Goal: Task Accomplishment & Management: Use online tool/utility

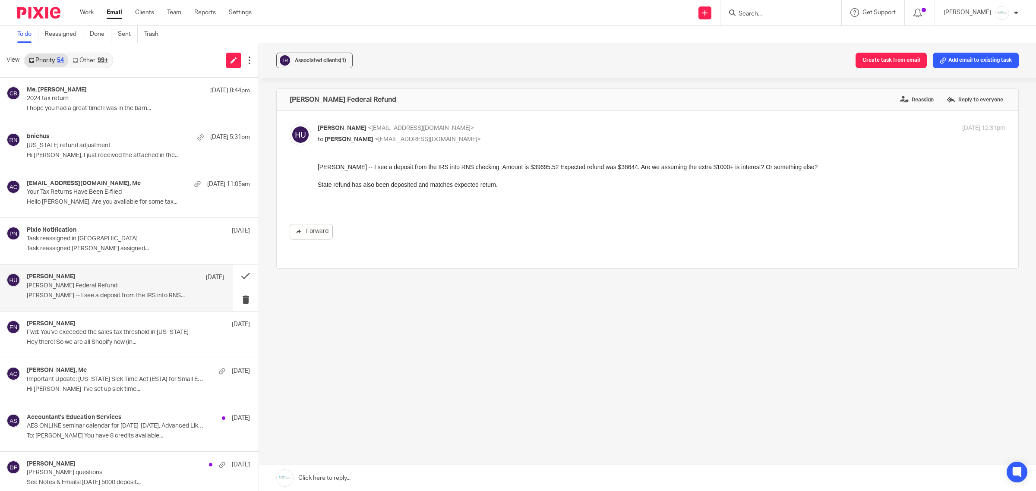
click at [389, 476] on link at bounding box center [647, 478] width 777 height 26
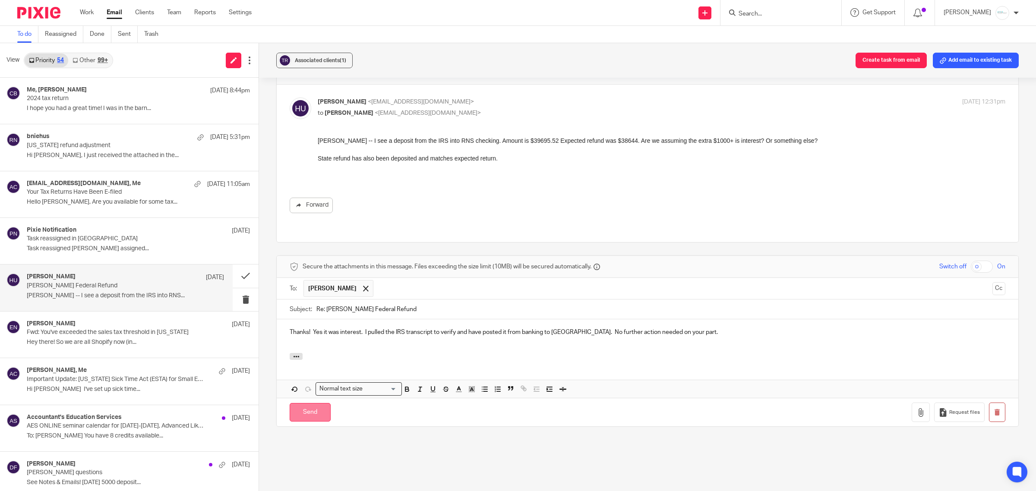
click at [309, 403] on input "Send" at bounding box center [310, 412] width 41 height 19
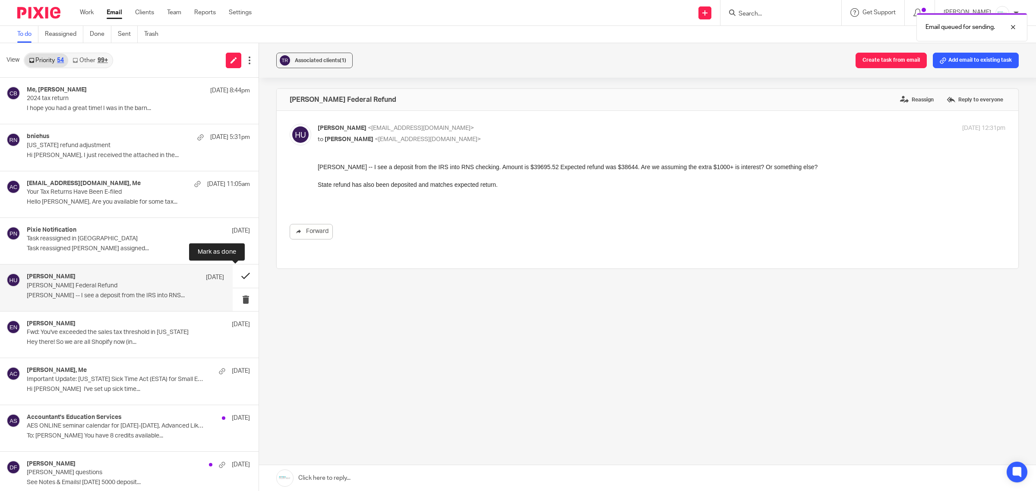
click at [235, 276] on button at bounding box center [246, 276] width 26 height 23
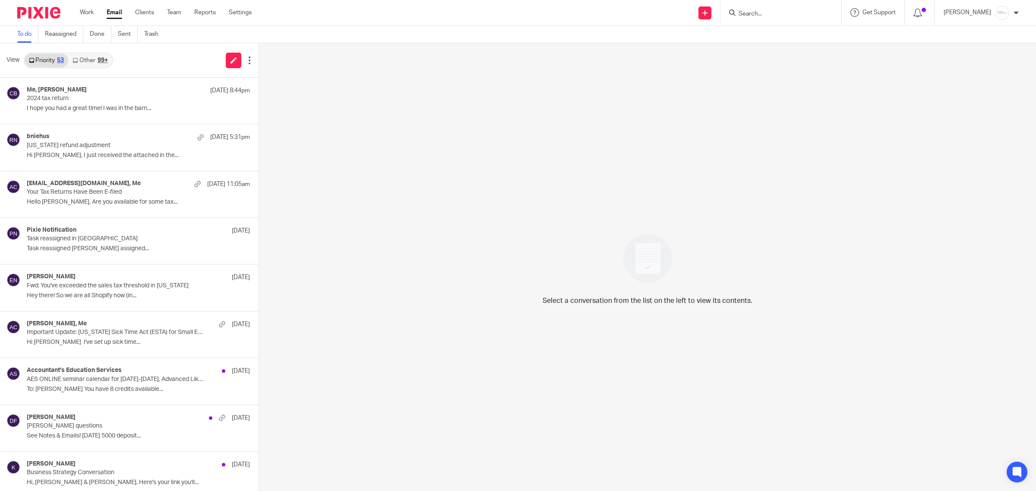
click at [91, 62] on link "Other 99+" at bounding box center [90, 61] width 44 height 14
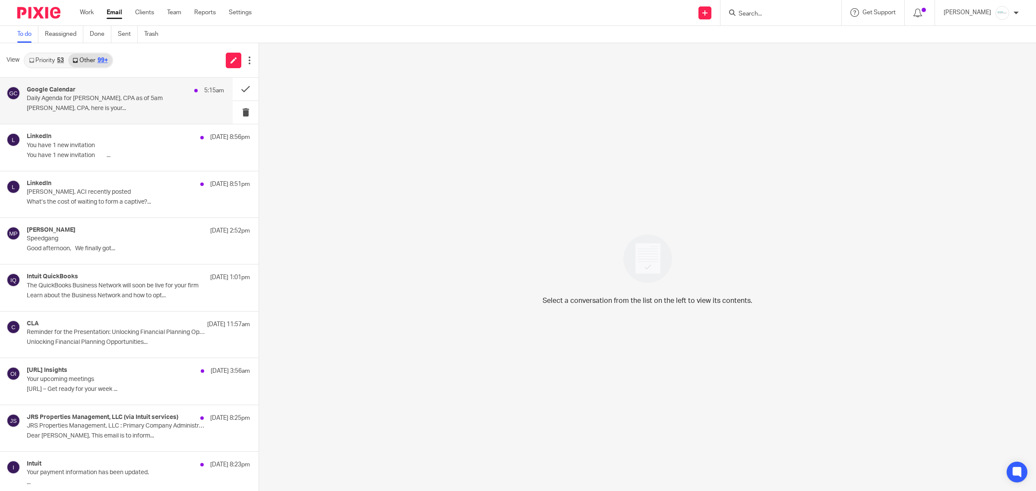
click at [91, 98] on p "Daily Agenda for [PERSON_NAME], CPA as of 5am" at bounding box center [106, 98] width 158 height 7
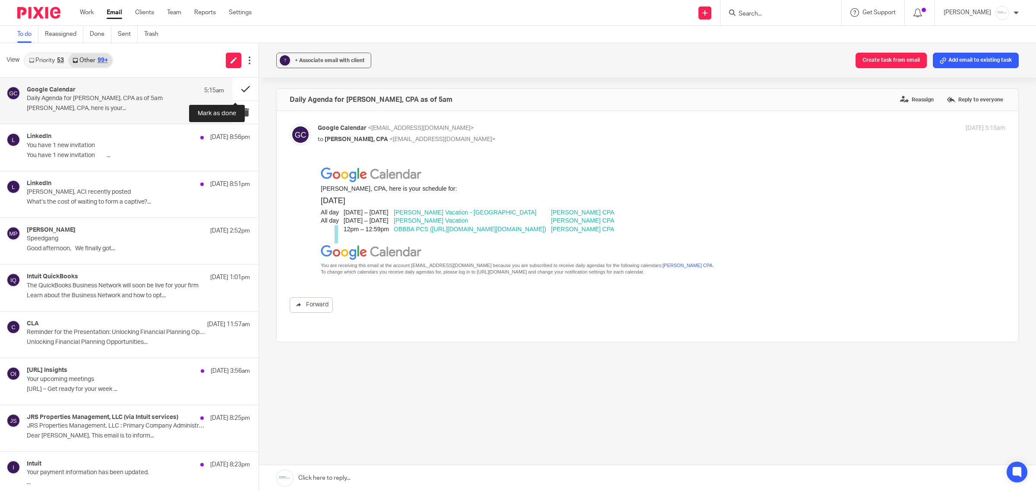
click at [233, 91] on button at bounding box center [246, 89] width 26 height 23
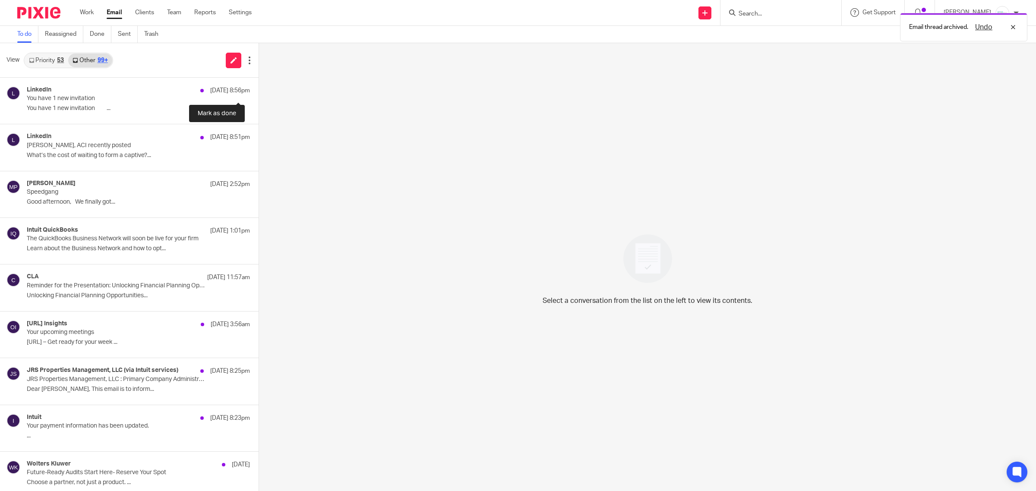
click at [259, 91] on button at bounding box center [262, 89] width 7 height 23
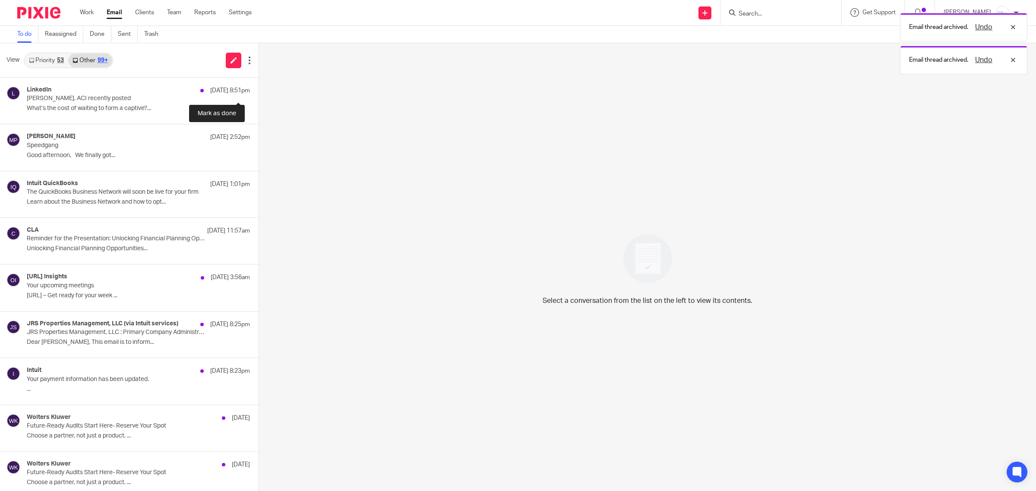
click at [259, 91] on button at bounding box center [262, 89] width 7 height 23
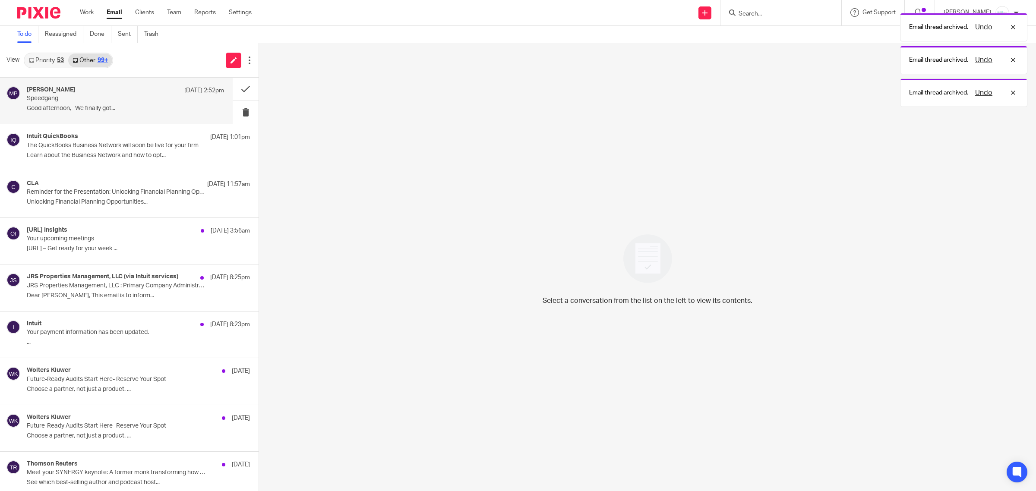
click at [72, 90] on h4 "[PERSON_NAME]" at bounding box center [51, 89] width 49 height 7
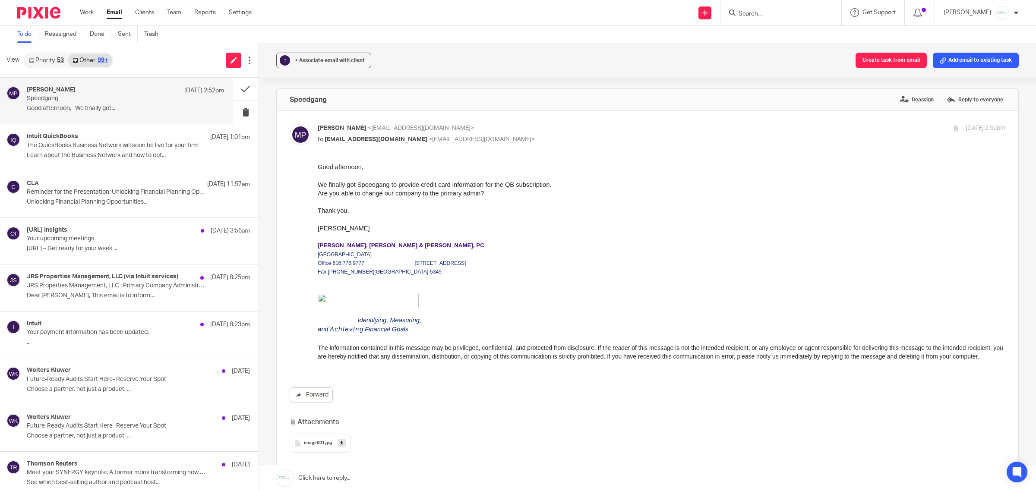
click at [363, 477] on link at bounding box center [647, 478] width 777 height 26
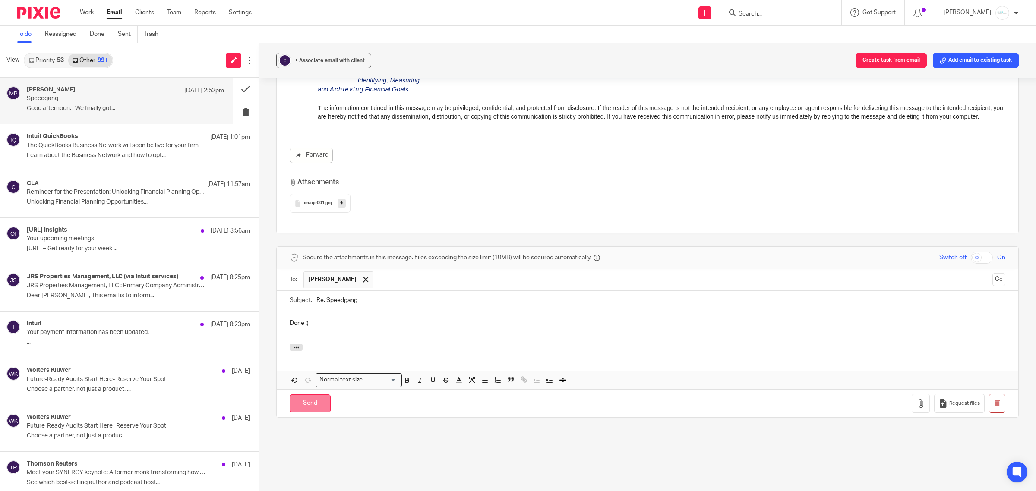
click at [311, 399] on input "Send" at bounding box center [310, 404] width 41 height 19
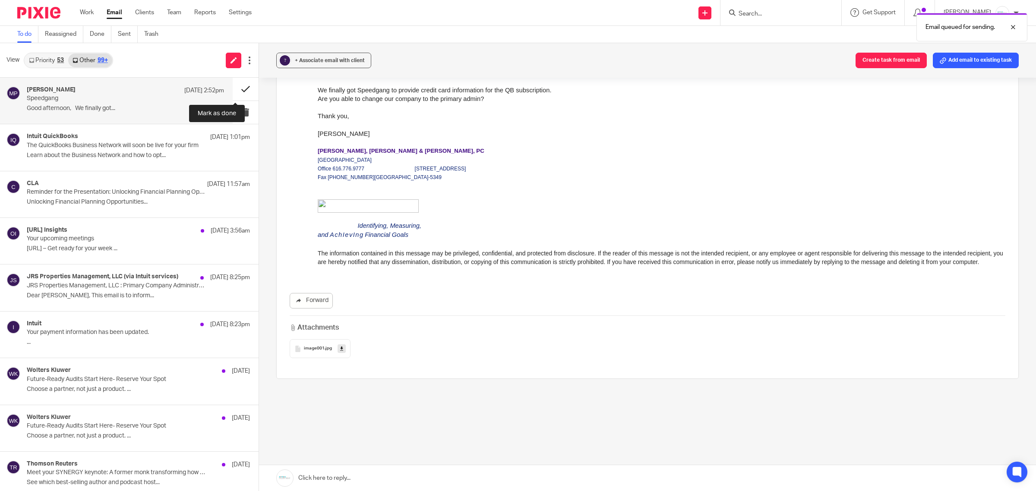
scroll to position [87, 0]
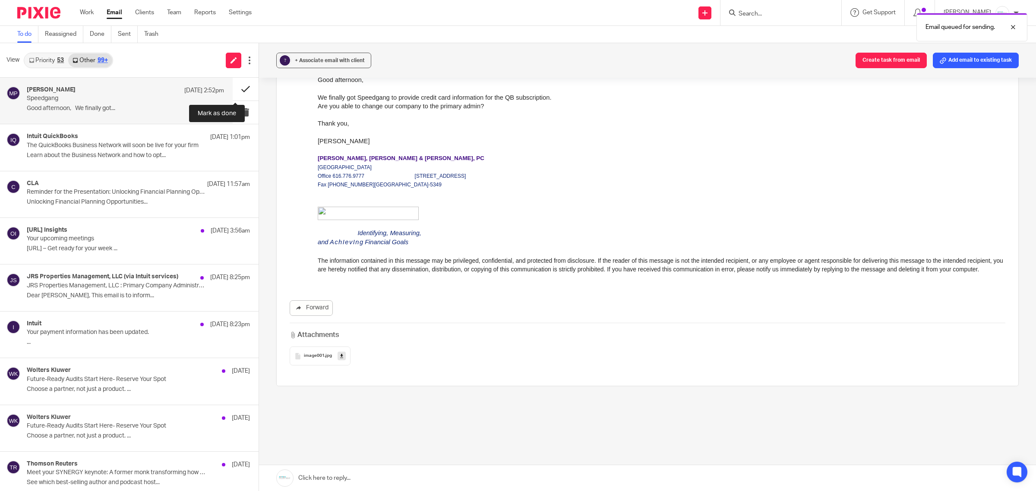
click at [236, 90] on button at bounding box center [246, 89] width 26 height 23
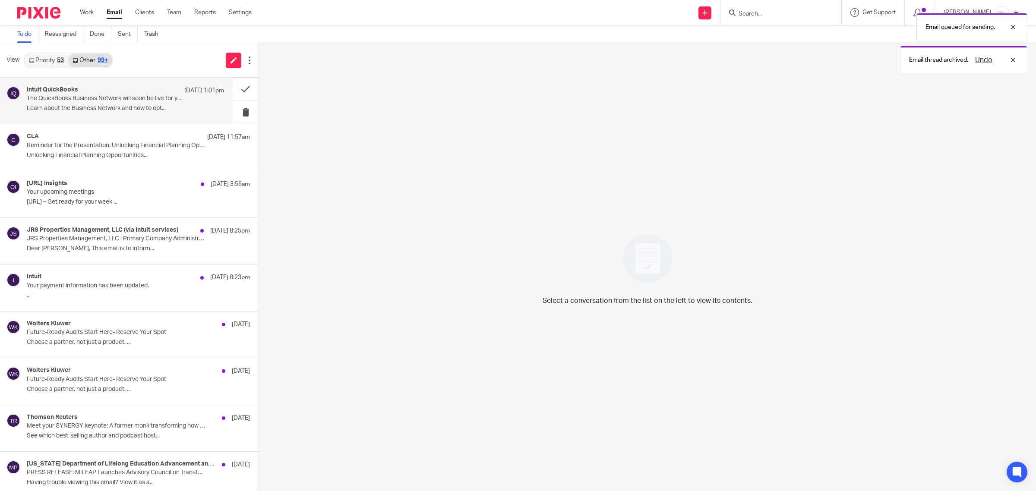
click at [89, 100] on p "The QuickBooks Business Network will soon be live for your firm" at bounding box center [106, 98] width 158 height 7
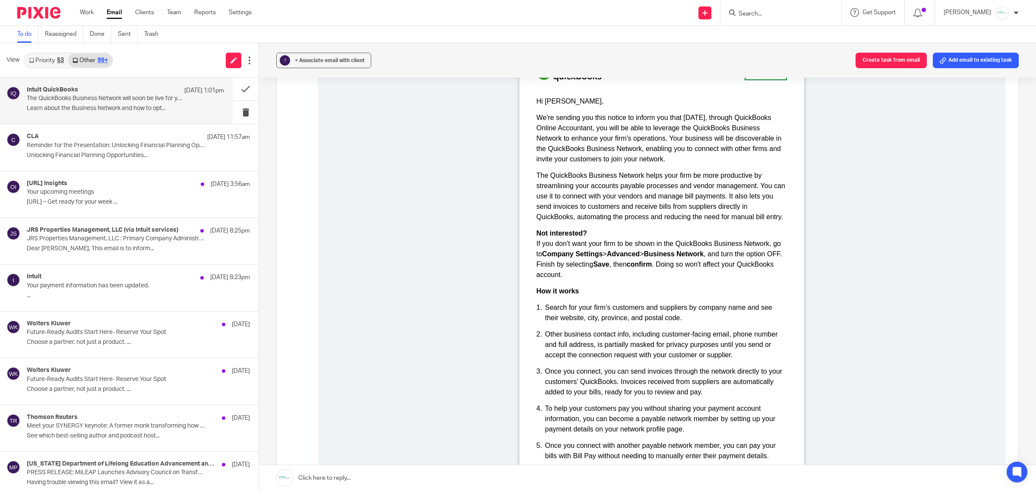
scroll to position [108, 0]
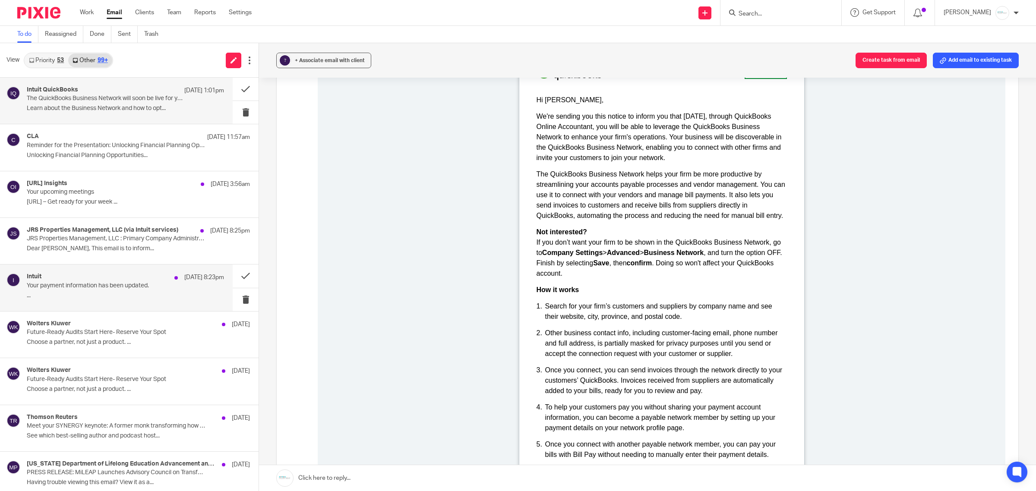
click at [135, 294] on p "..." at bounding box center [125, 295] width 197 height 7
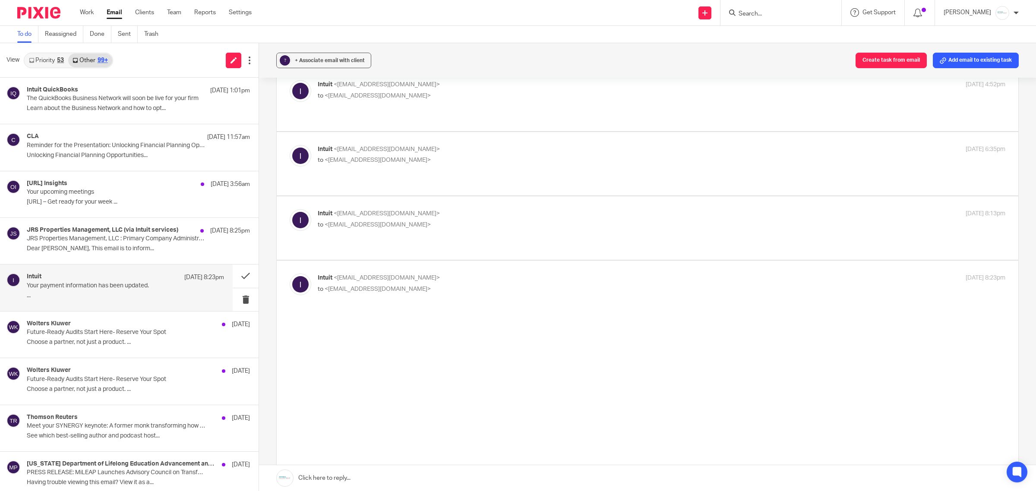
click at [454, 209] on p "Intuit <[EMAIL_ADDRESS][DOMAIN_NAME]>" at bounding box center [547, 213] width 459 height 9
checkbox input "true"
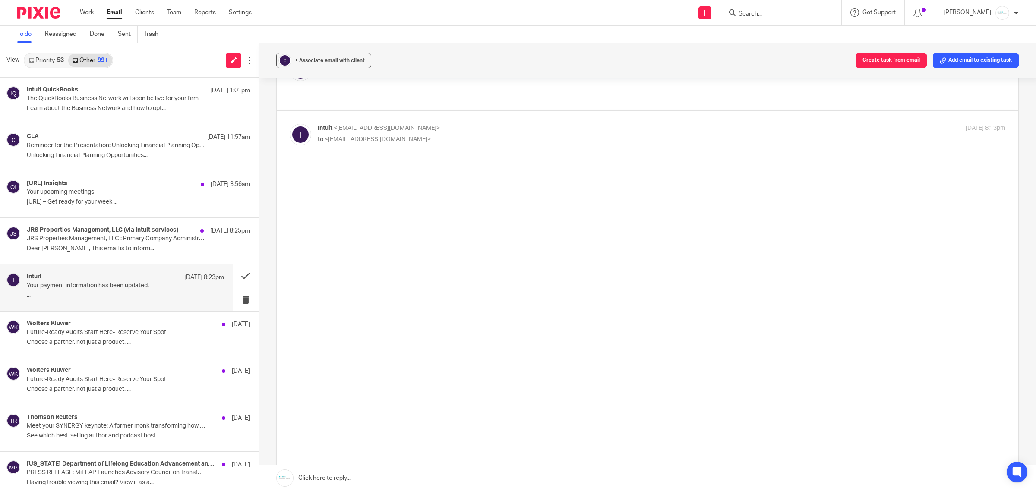
scroll to position [0, 0]
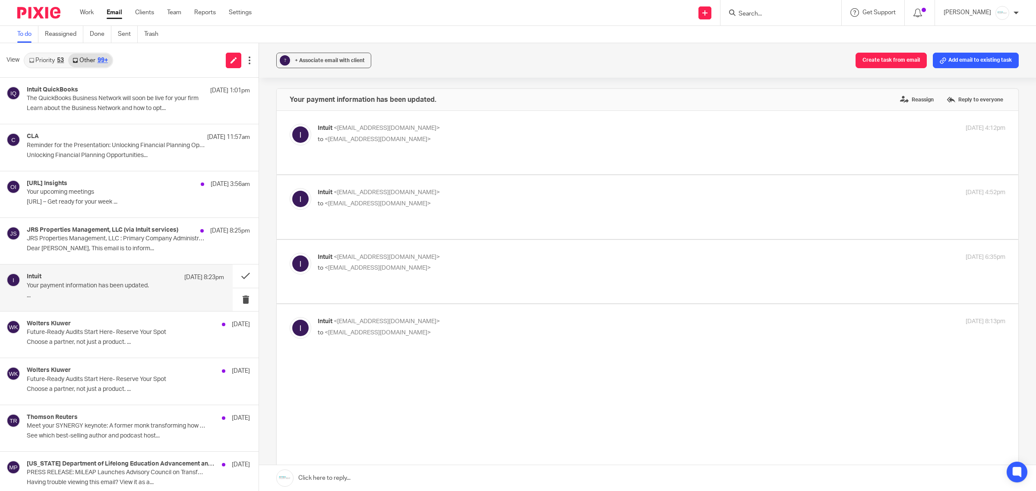
click at [460, 253] on p "Intuit <[EMAIL_ADDRESS][DOMAIN_NAME]>" at bounding box center [547, 257] width 459 height 9
checkbox input "true"
click at [447, 188] on p "Intuit <[EMAIL_ADDRESS][DOMAIN_NAME]>" at bounding box center [547, 192] width 459 height 9
checkbox input "true"
click at [474, 130] on p "Intuit <[EMAIL_ADDRESS][DOMAIN_NAME]>" at bounding box center [547, 128] width 459 height 9
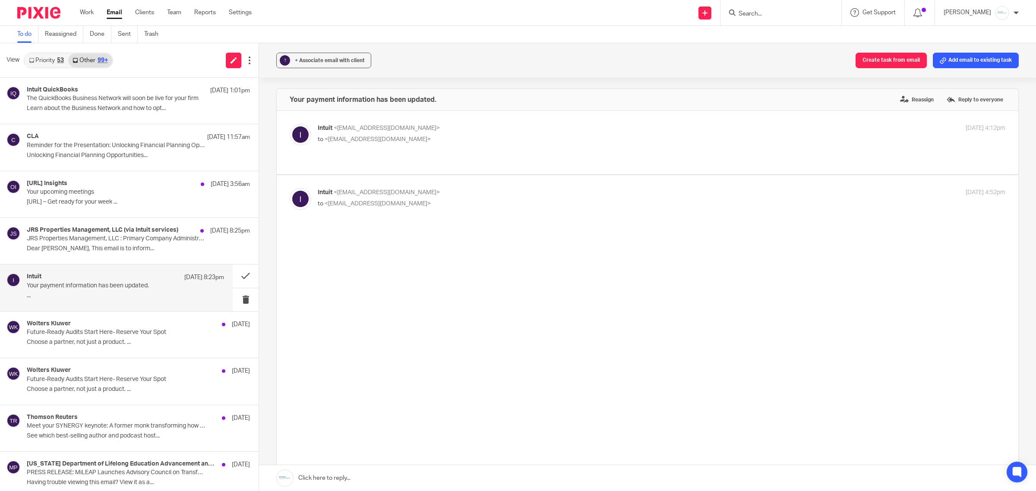
checkbox input "true"
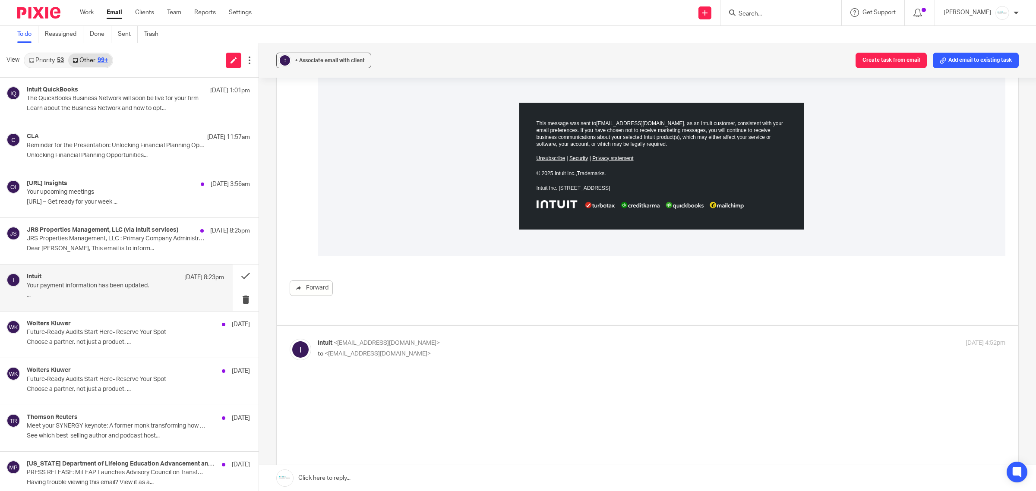
scroll to position [1403, 0]
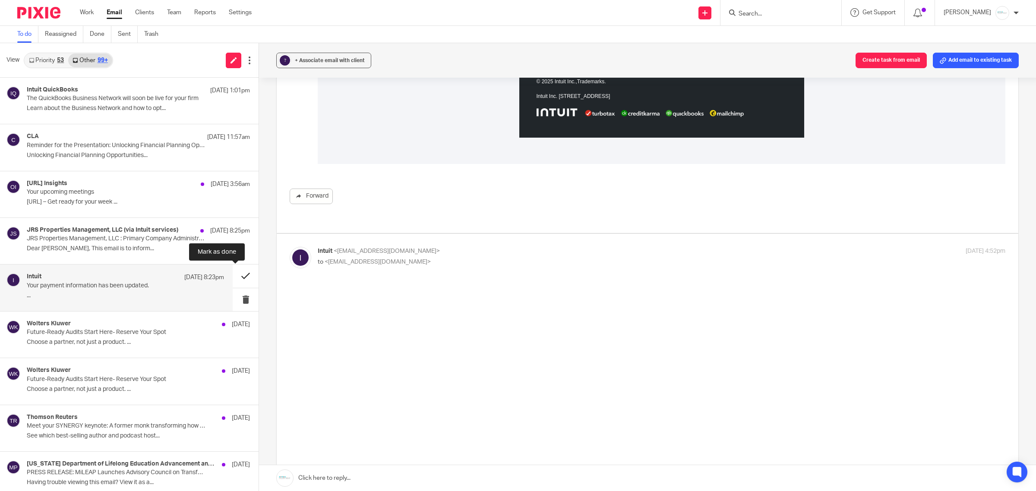
click at [236, 275] on button at bounding box center [246, 276] width 26 height 23
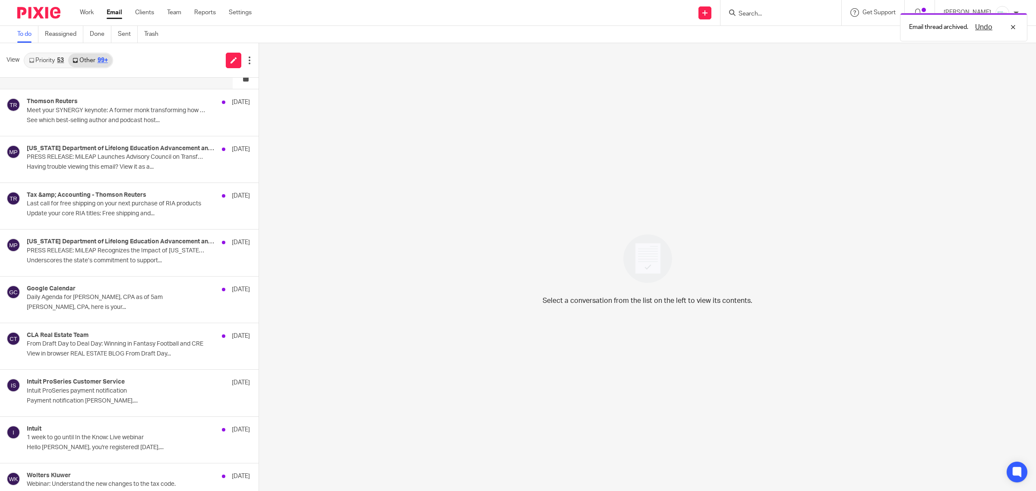
scroll to position [270, 0]
click at [63, 294] on p "Daily Agenda for [PERSON_NAME], CPA as of 5am" at bounding box center [106, 296] width 158 height 7
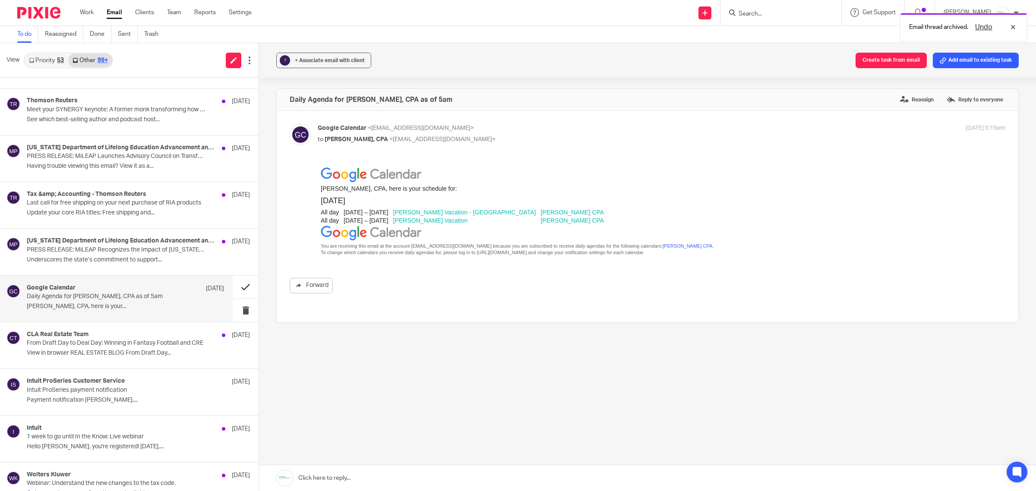
scroll to position [0, 0]
click at [234, 286] on button at bounding box center [246, 287] width 26 height 23
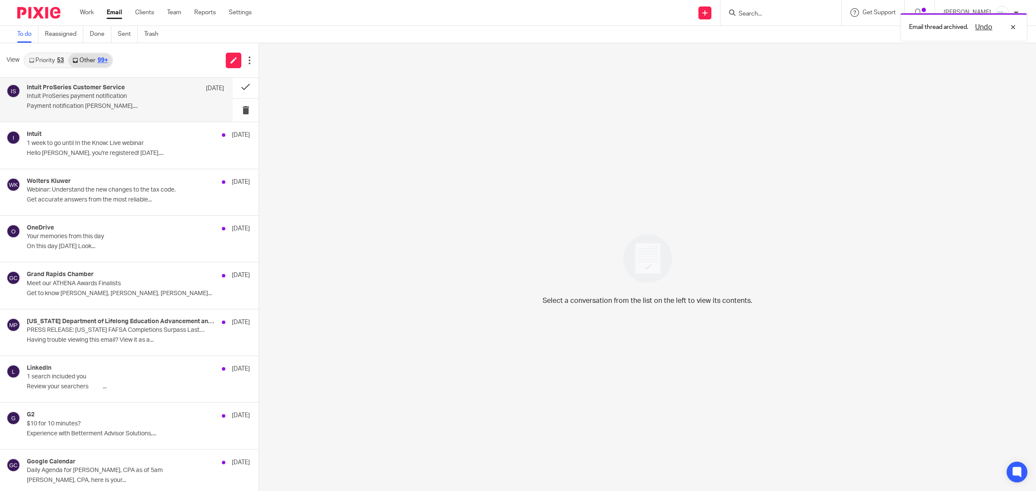
scroll to position [540, 0]
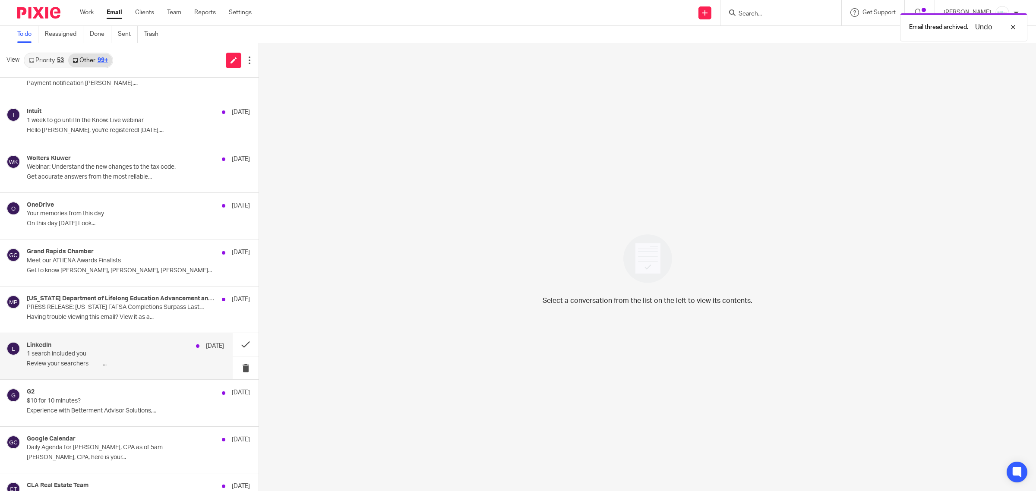
click at [70, 356] on p "1 search included you" at bounding box center [106, 354] width 158 height 7
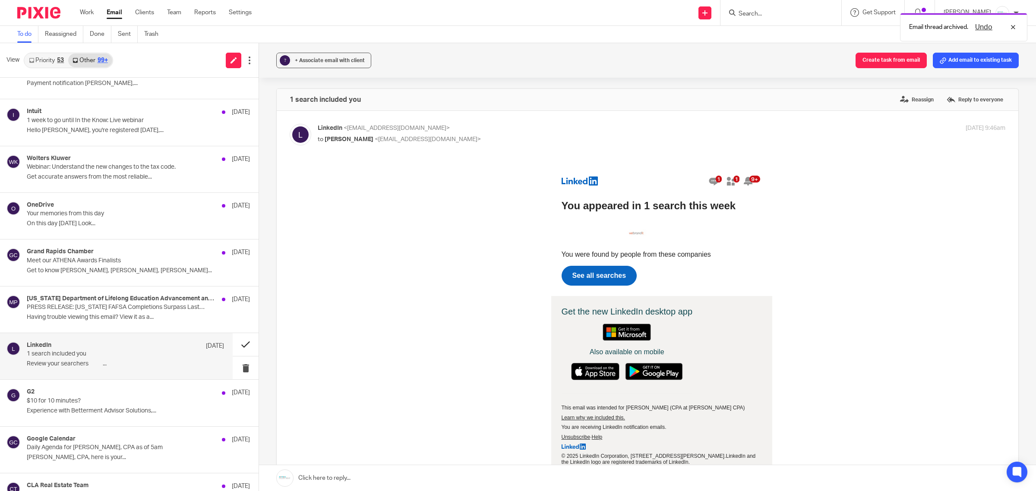
scroll to position [0, 0]
click at [234, 345] on button at bounding box center [246, 344] width 26 height 23
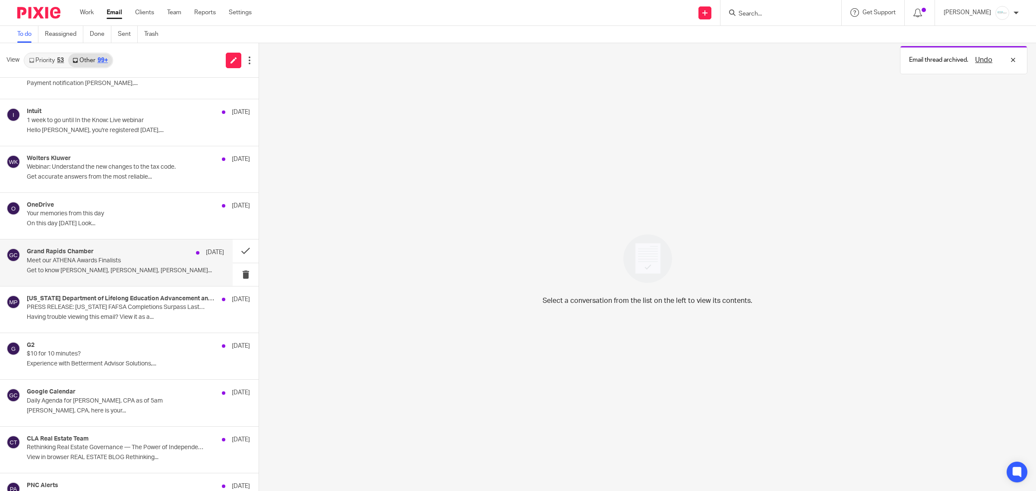
click at [80, 249] on div "Grand Rapids Chamber [DATE] Meet our ATHENA Awards Finalists Get to know [PERSO…" at bounding box center [116, 263] width 233 height 46
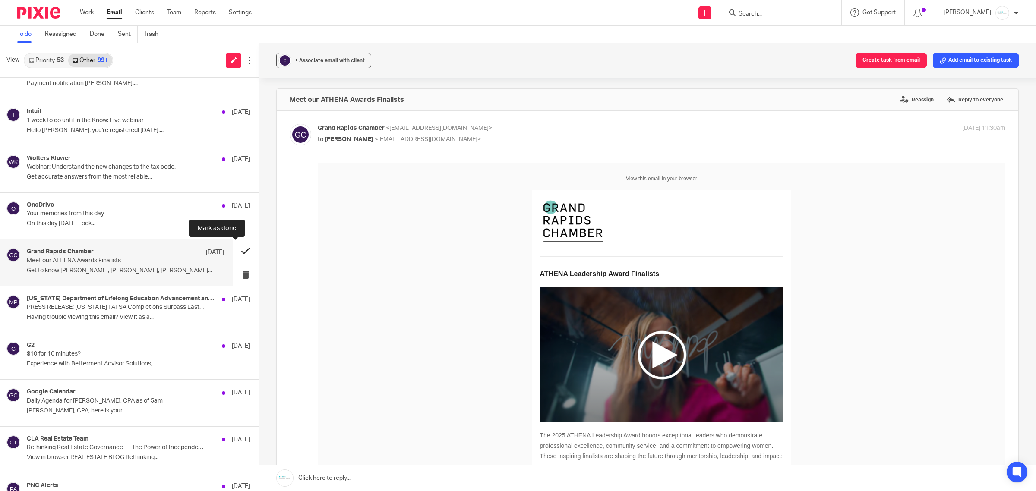
click at [234, 251] on button at bounding box center [246, 251] width 26 height 23
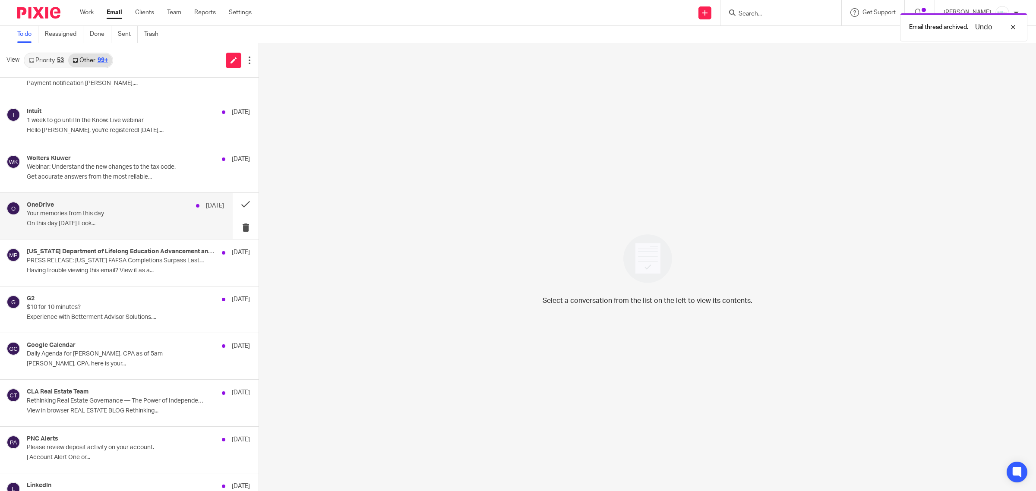
click at [0, 194] on div "OneDrive [DATE] Your memories from this day On this day [DATE] Look..." at bounding box center [116, 216] width 233 height 46
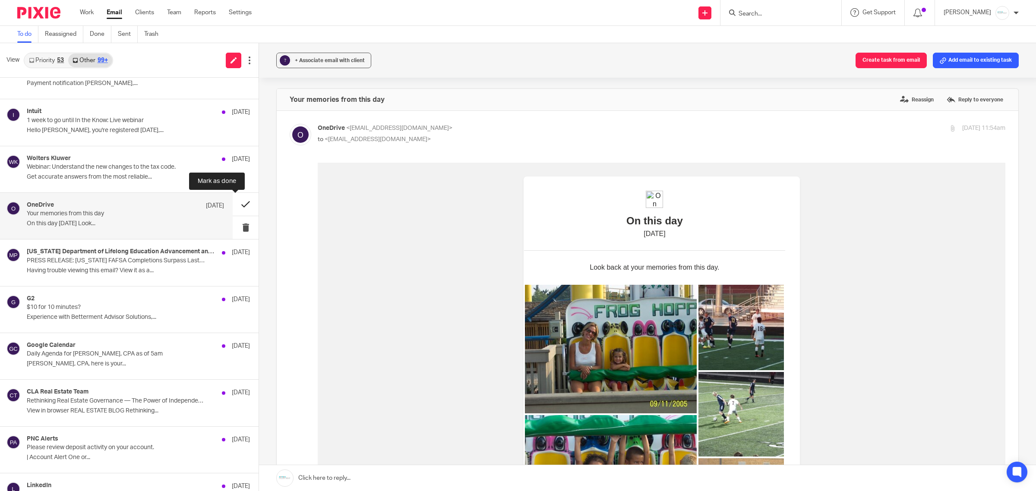
click at [233, 209] on button at bounding box center [246, 204] width 26 height 23
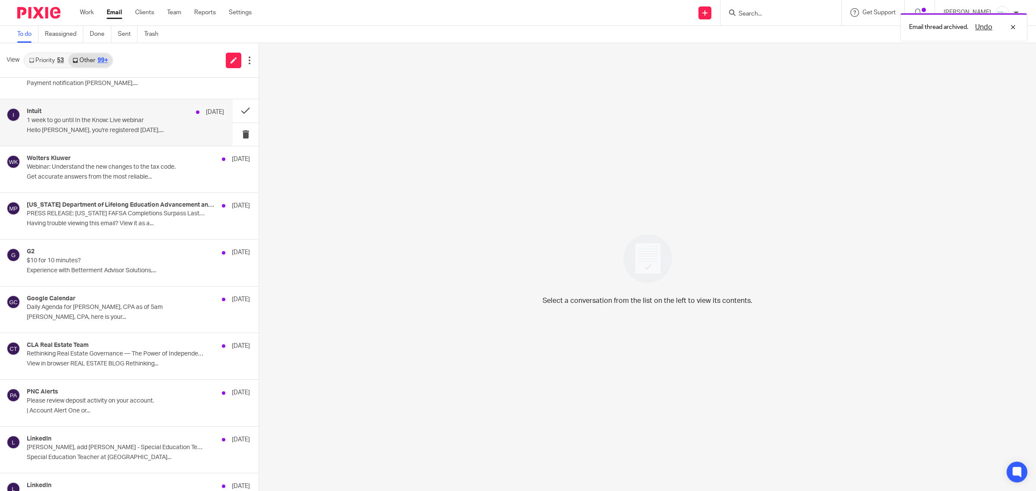
click at [85, 112] on div "Intuit [DATE]" at bounding box center [125, 112] width 197 height 9
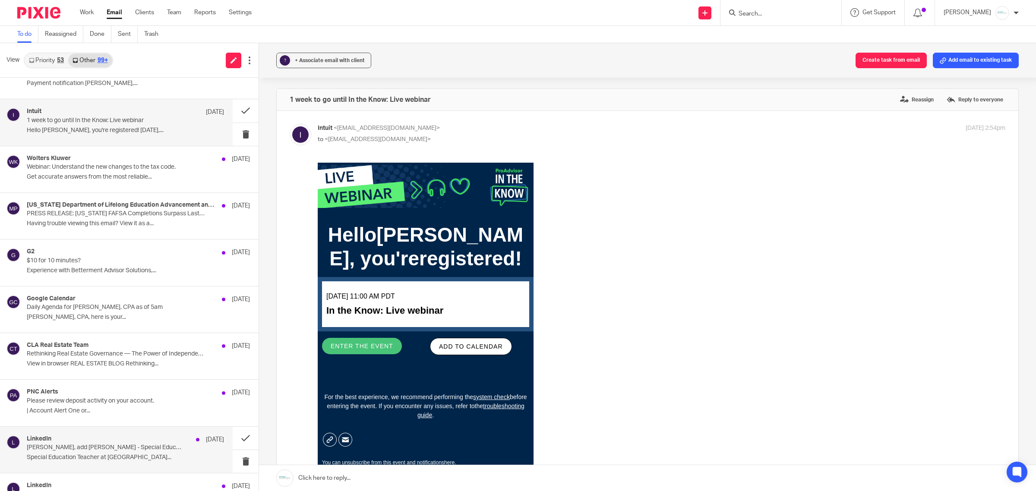
click at [119, 451] on p "[PERSON_NAME], add [PERSON_NAME] - Special Education Teacher" at bounding box center [106, 447] width 158 height 7
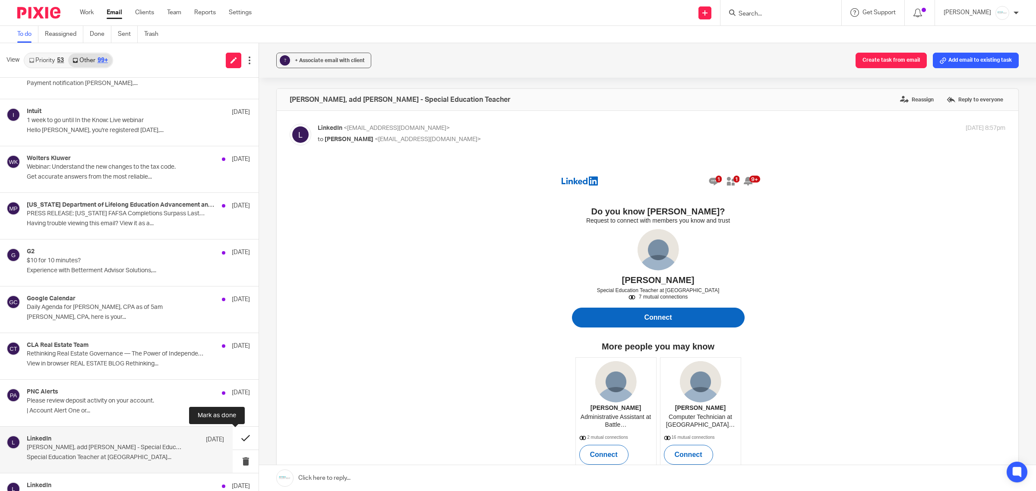
click at [233, 443] on button at bounding box center [246, 438] width 26 height 23
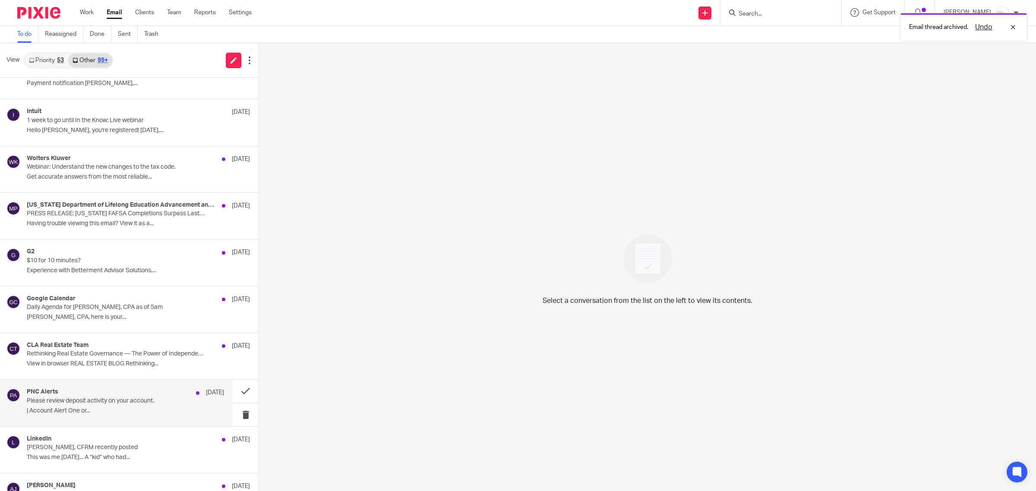
click at [84, 397] on div "PNC Alerts [DATE]" at bounding box center [125, 393] width 197 height 9
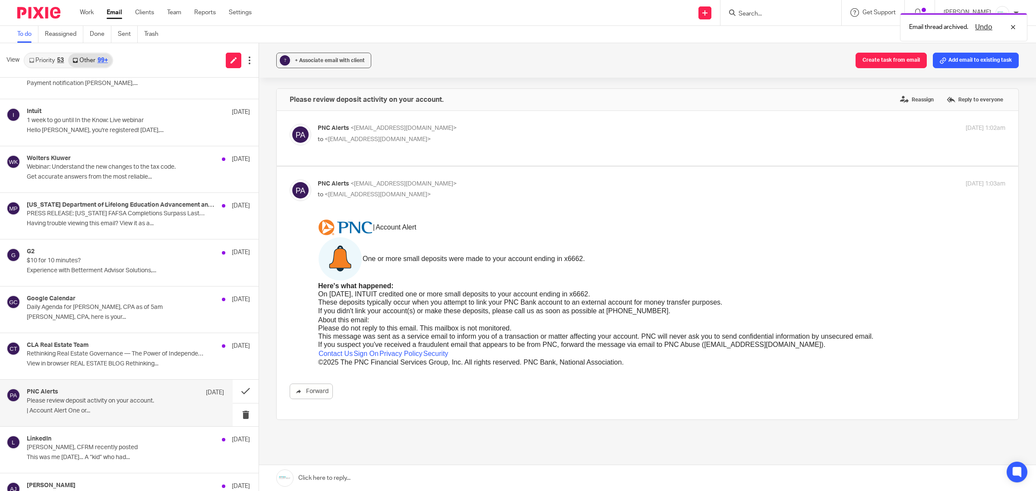
click at [376, 132] on p "PNC Alerts <[EMAIL_ADDRESS][DOMAIN_NAME]>" at bounding box center [547, 128] width 459 height 9
checkbox input "true"
